Goal: Information Seeking & Learning: Learn about a topic

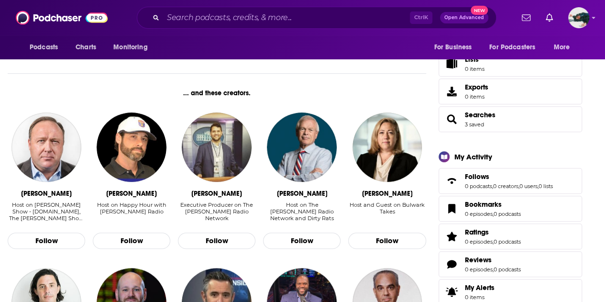
scroll to position [187, 0]
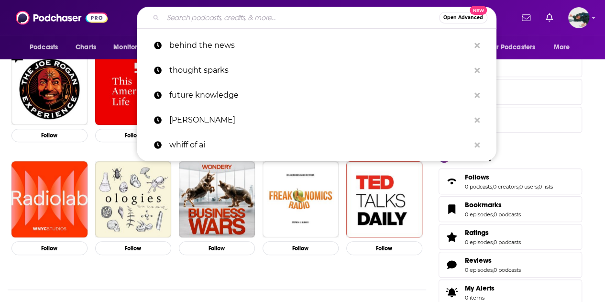
click at [191, 23] on input "Search podcasts, credits, & more..." at bounding box center [301, 17] width 276 height 15
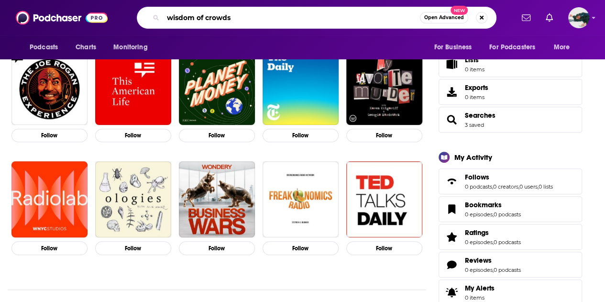
type input "wisdom of crowds"
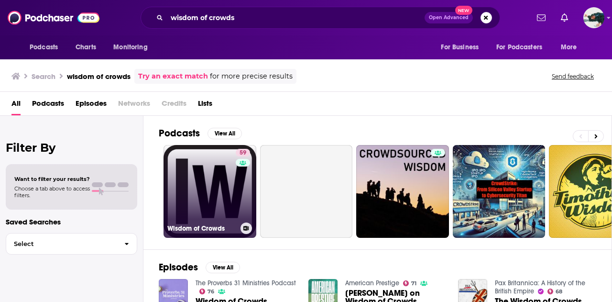
click at [203, 173] on link "59 Wisdom of Crowds" at bounding box center [209, 191] width 93 height 93
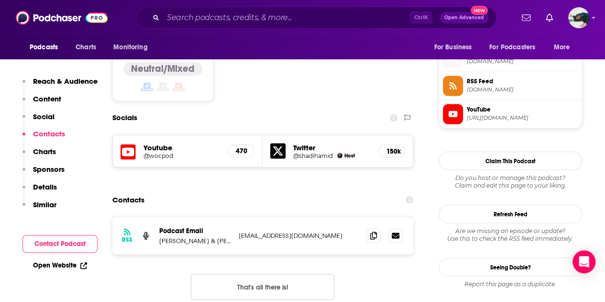
scroll to position [768, 0]
